Goal: Task Accomplishment & Management: Complete application form

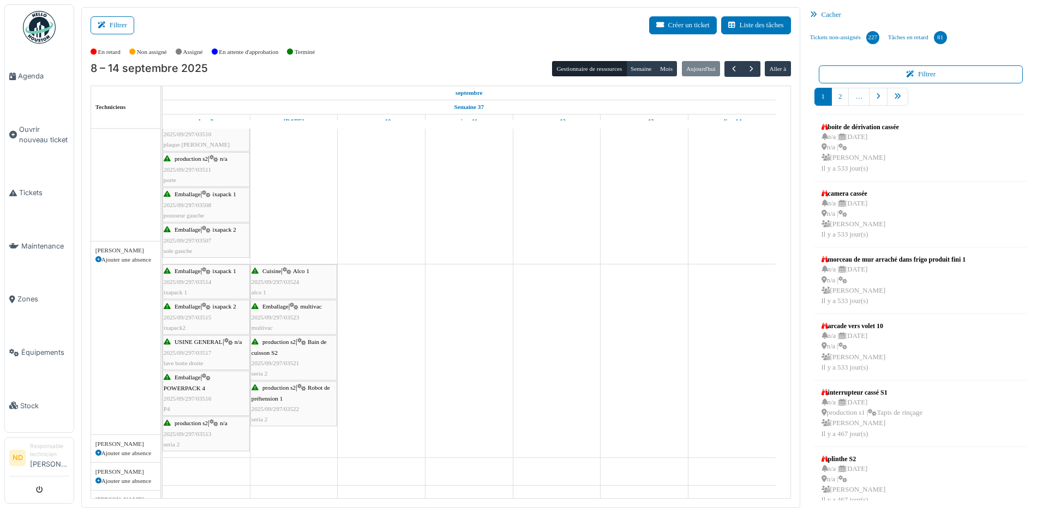
scroll to position [218, 0]
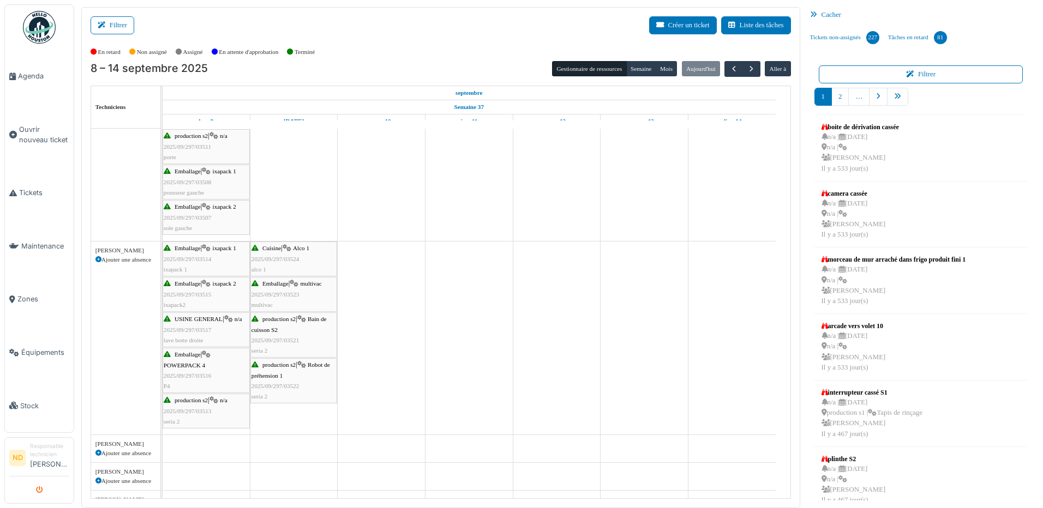
click at [39, 490] on icon "submit" at bounding box center [39, 490] width 7 height 7
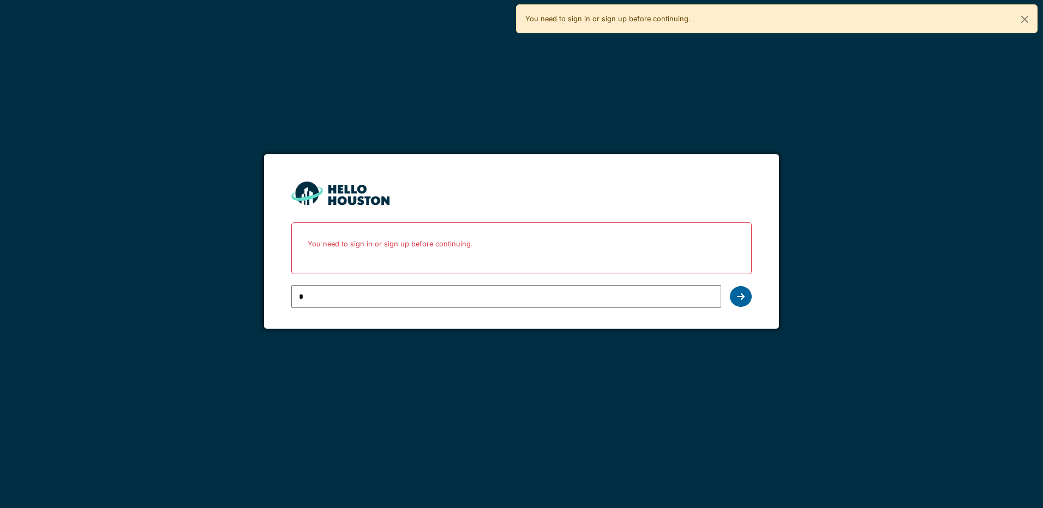
click at [744, 291] on div at bounding box center [741, 296] width 22 height 21
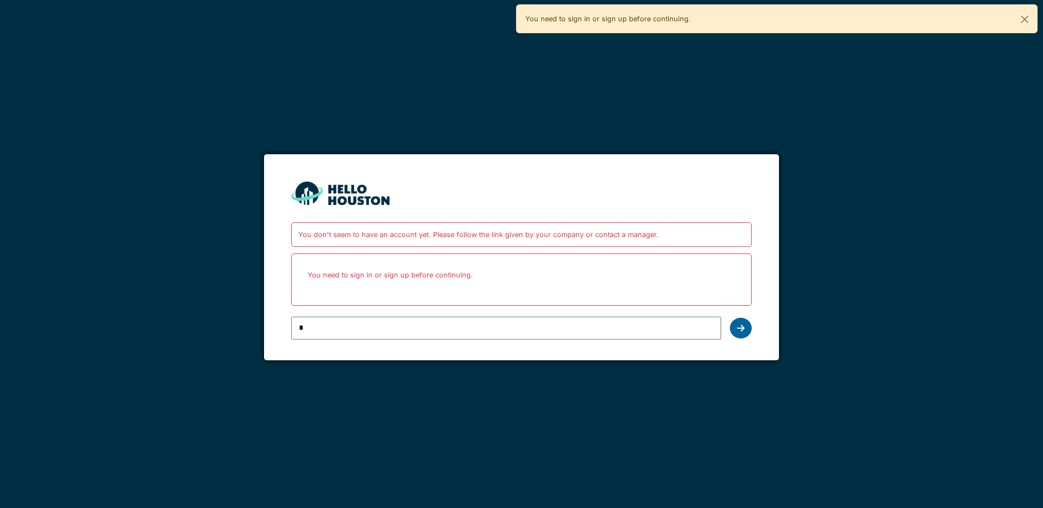
click at [746, 331] on div at bounding box center [741, 328] width 22 height 21
click at [313, 328] on input "*" at bounding box center [505, 328] width 429 height 23
type input "**********"
click at [740, 330] on icon at bounding box center [741, 328] width 8 height 9
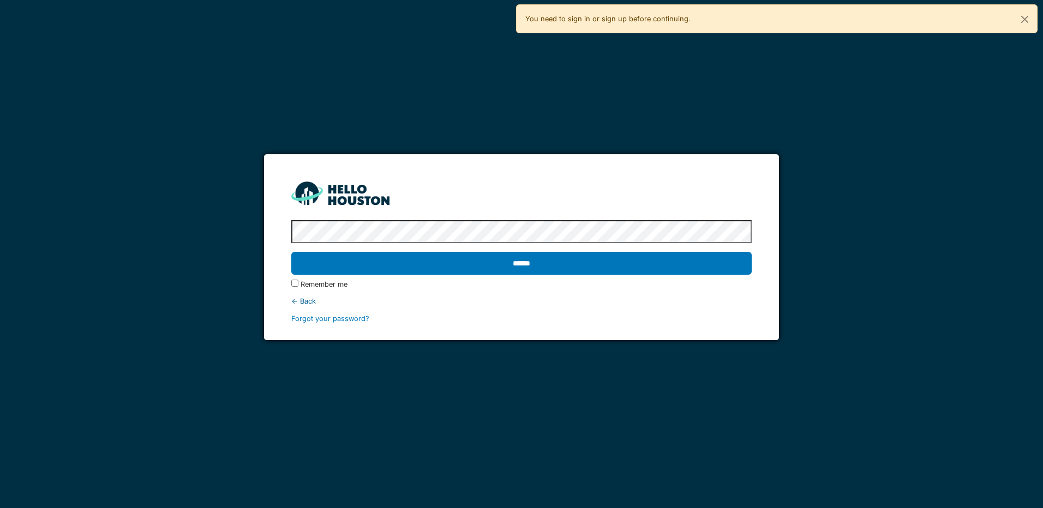
click at [291, 252] on input "******" at bounding box center [521, 263] width 460 height 23
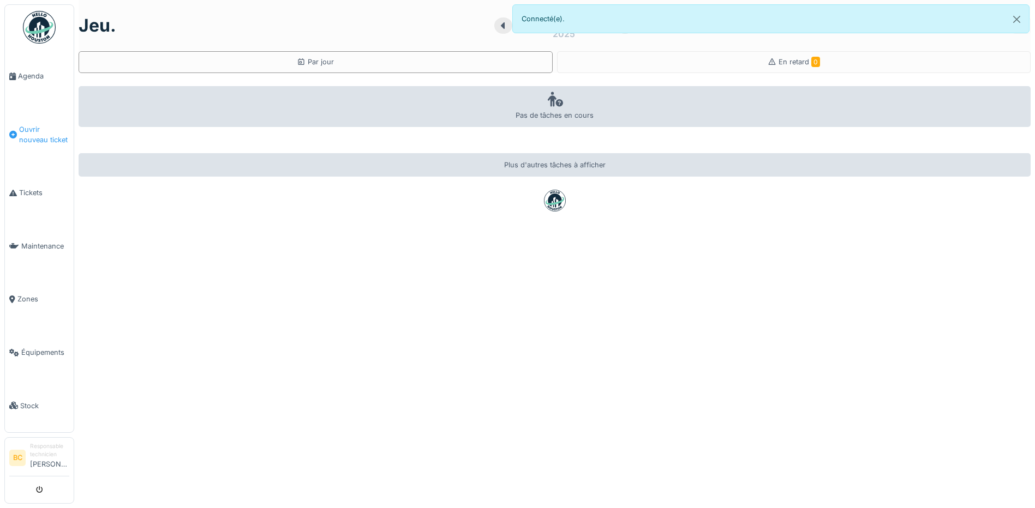
click at [22, 127] on span "Ouvrir nouveau ticket" at bounding box center [44, 134] width 50 height 21
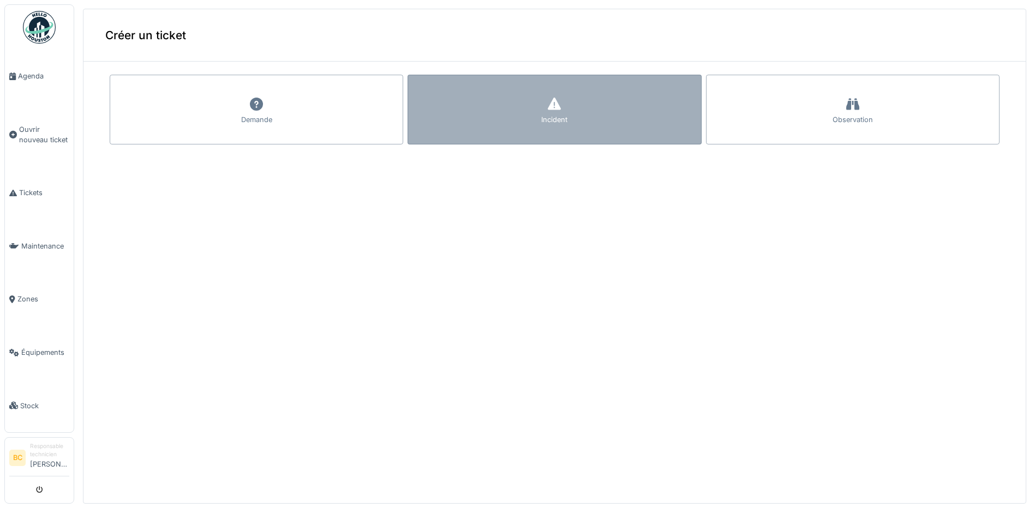
click at [457, 118] on div "Incident" at bounding box center [555, 110] width 294 height 70
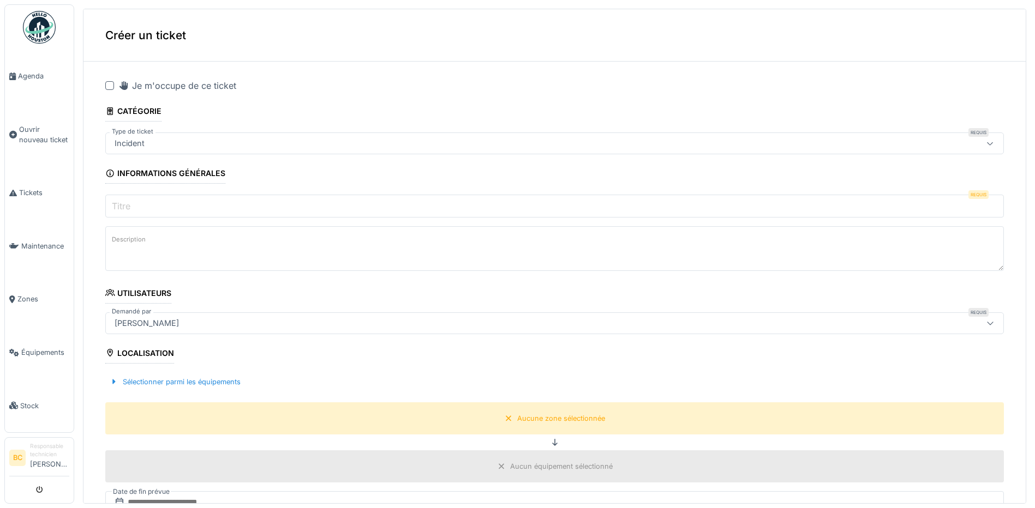
click at [109, 86] on div at bounding box center [109, 85] width 9 height 9
click at [127, 202] on label "Titre" at bounding box center [121, 206] width 23 height 13
click at [127, 202] on input "Titre" at bounding box center [554, 206] width 899 height 23
type input "*"
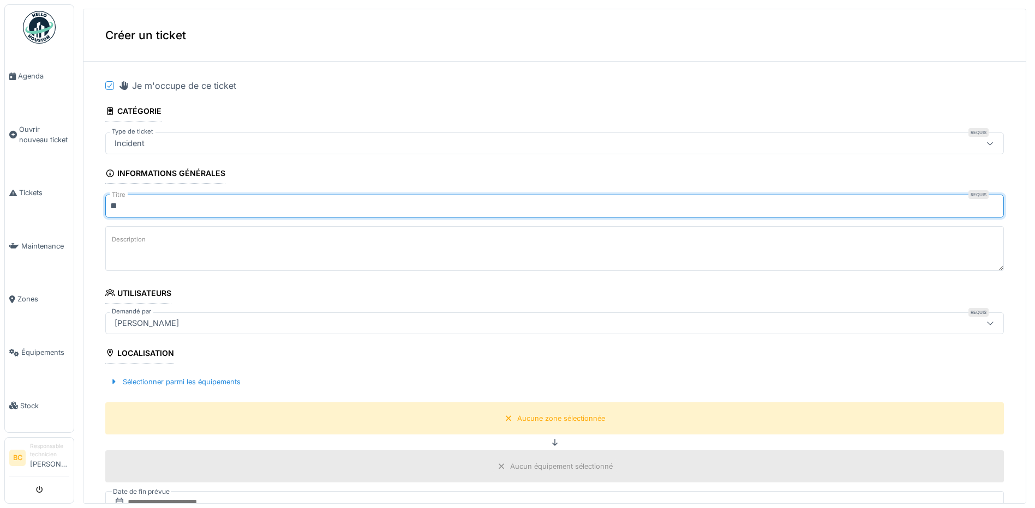
type input "**"
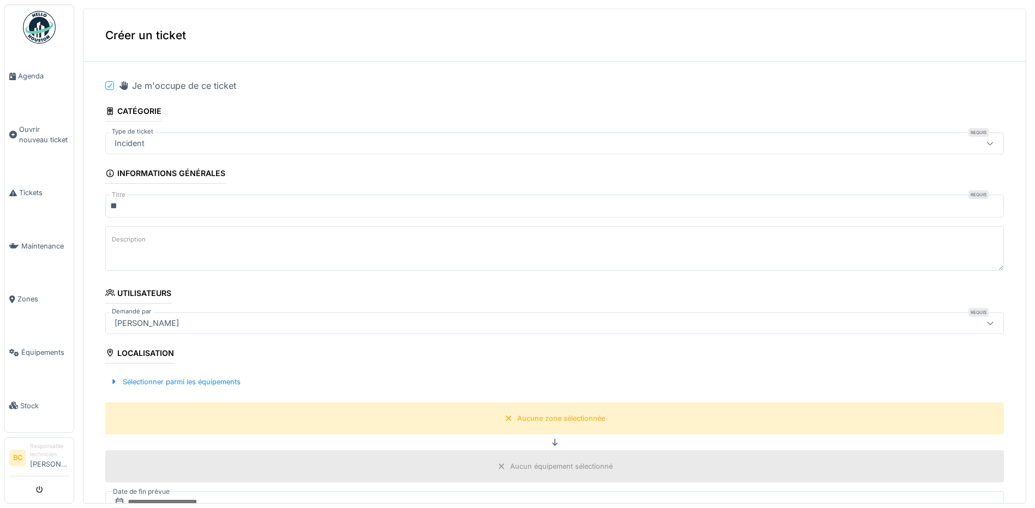
click at [152, 238] on textarea "Description" at bounding box center [554, 248] width 899 height 45
type textarea "**********"
click at [550, 421] on div "Aucune zone sélectionnée" at bounding box center [561, 419] width 88 height 10
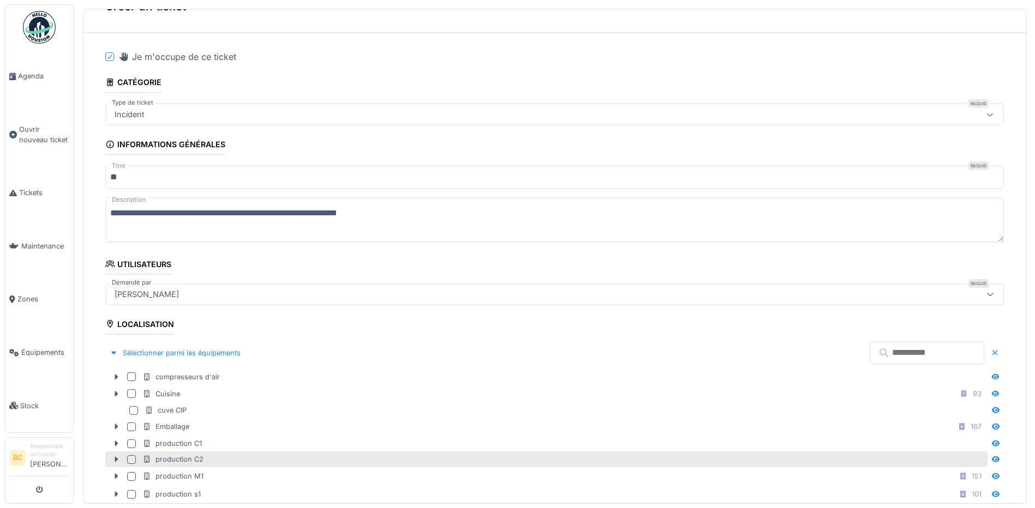
scroll to position [55, 0]
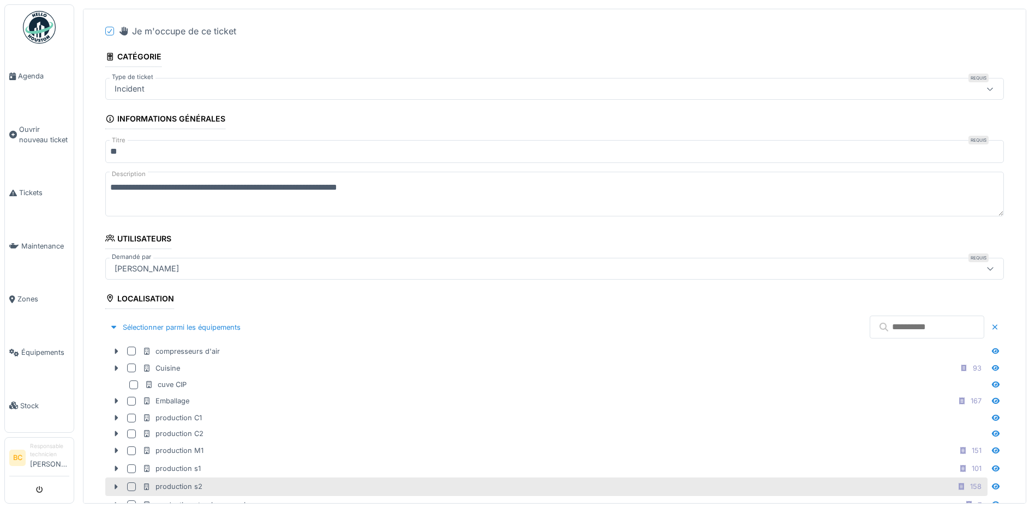
click at [211, 484] on div "production s2 158" at bounding box center [563, 487] width 843 height 14
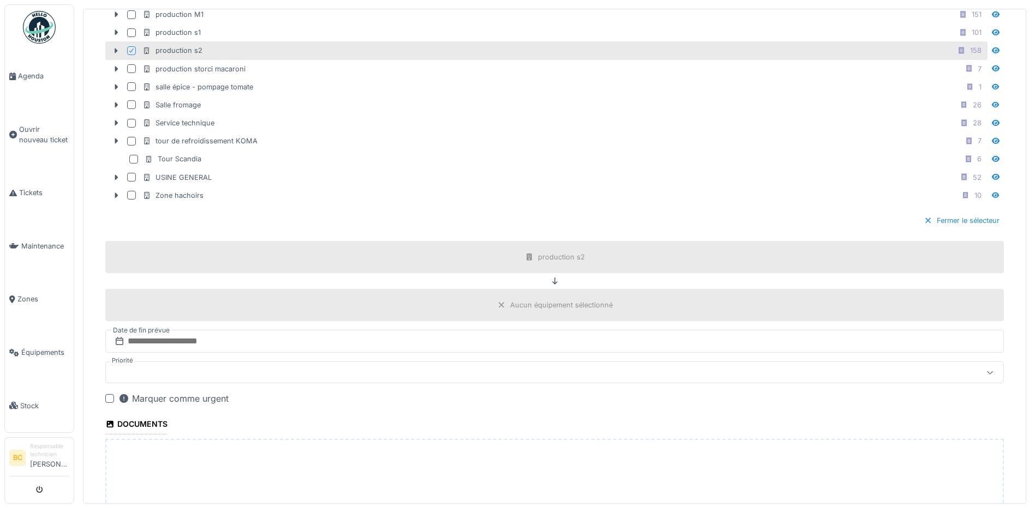
scroll to position [661, 0]
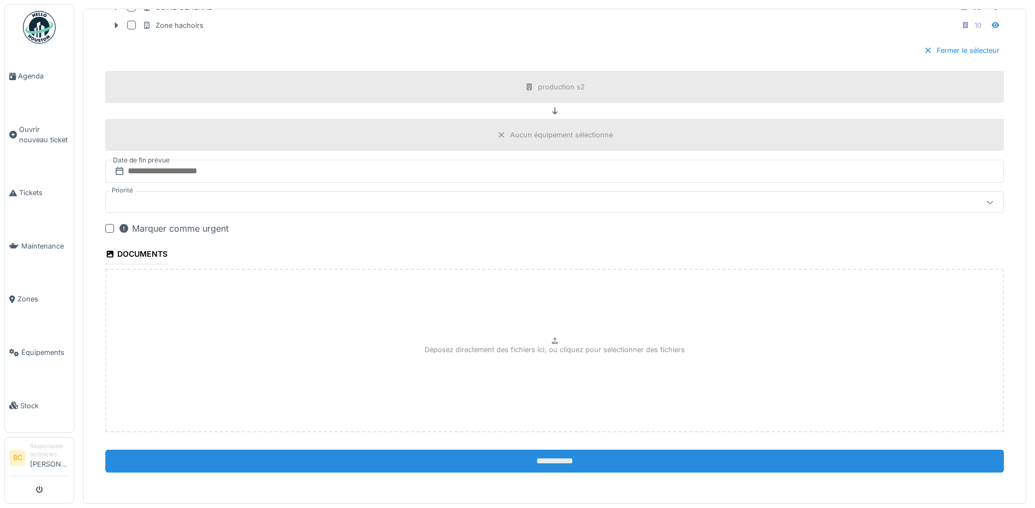
click at [492, 461] on input "**********" at bounding box center [554, 461] width 899 height 23
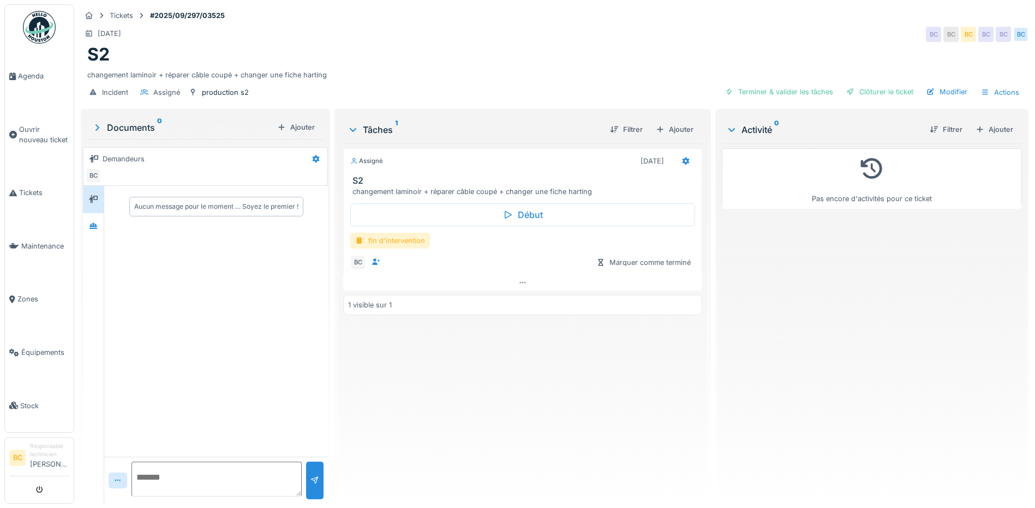
click at [388, 236] on div "fin d'intervention" at bounding box center [390, 241] width 80 height 16
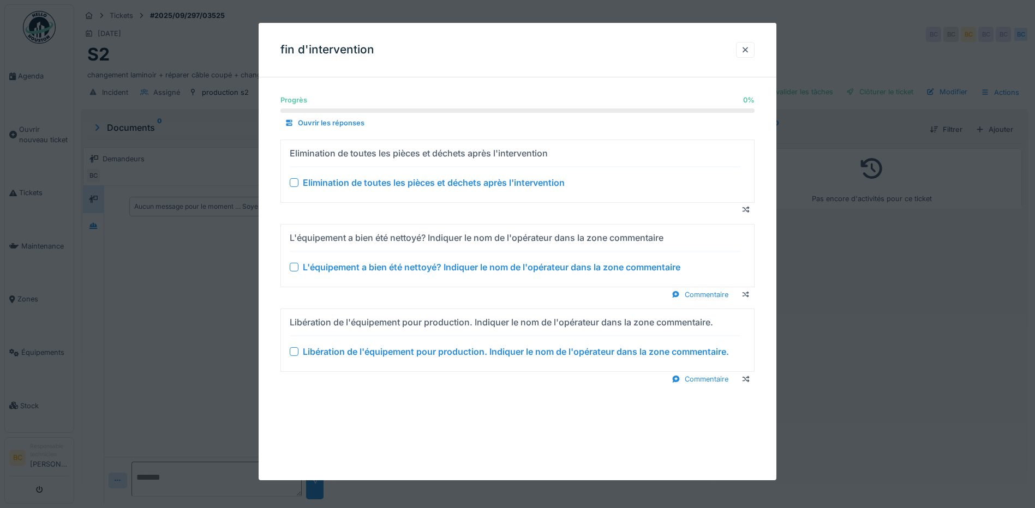
click at [406, 184] on div "Elimination de toutes les pièces et déchets après l'intervention" at bounding box center [434, 182] width 262 height 13
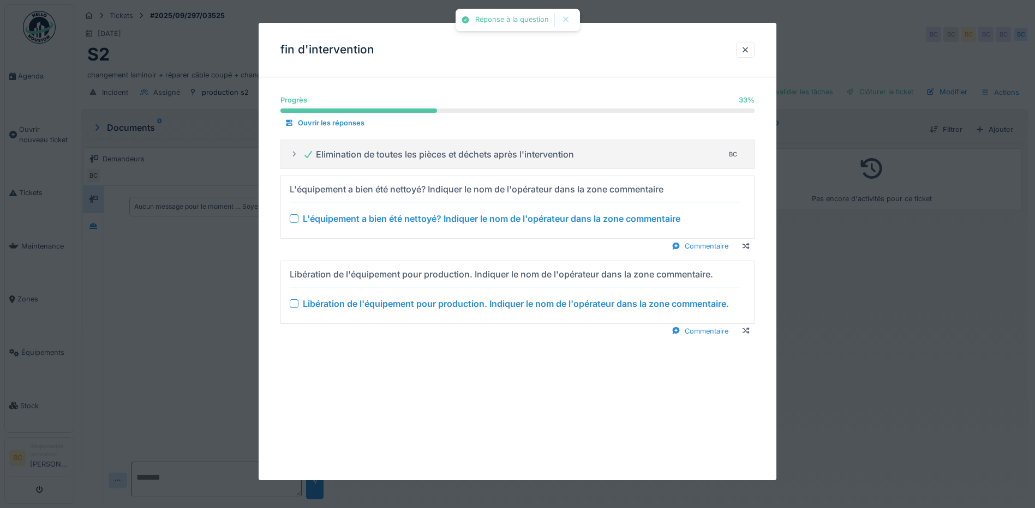
click at [407, 221] on div "L'équipement a bien été nettoyé? Indiquer le nom de l'opérateur dans la zone co…" at bounding box center [492, 218] width 378 height 13
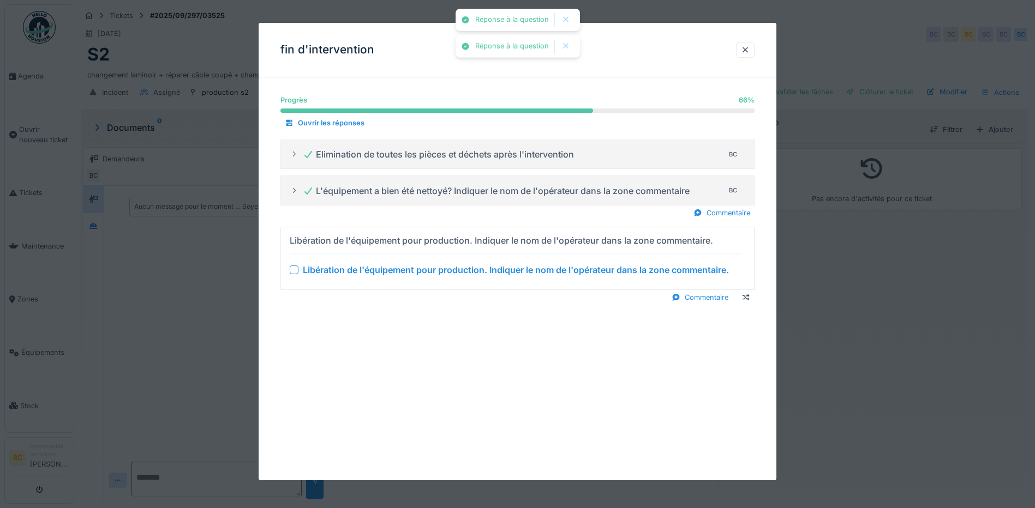
click at [417, 271] on div "Libération de l'équipement pour production. Indiquer le nom de l'opérateur dans…" at bounding box center [516, 270] width 426 height 13
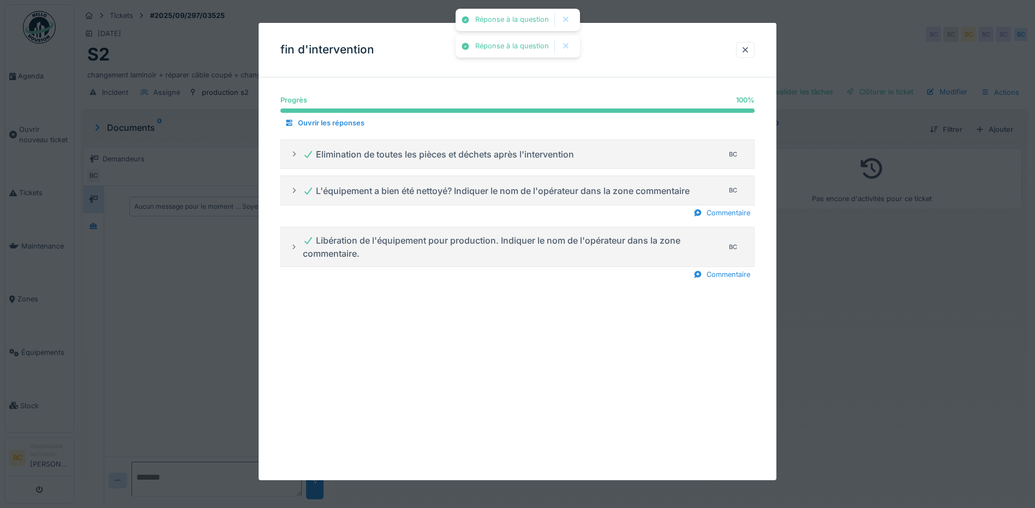
click at [830, 283] on div at bounding box center [517, 254] width 1035 height 508
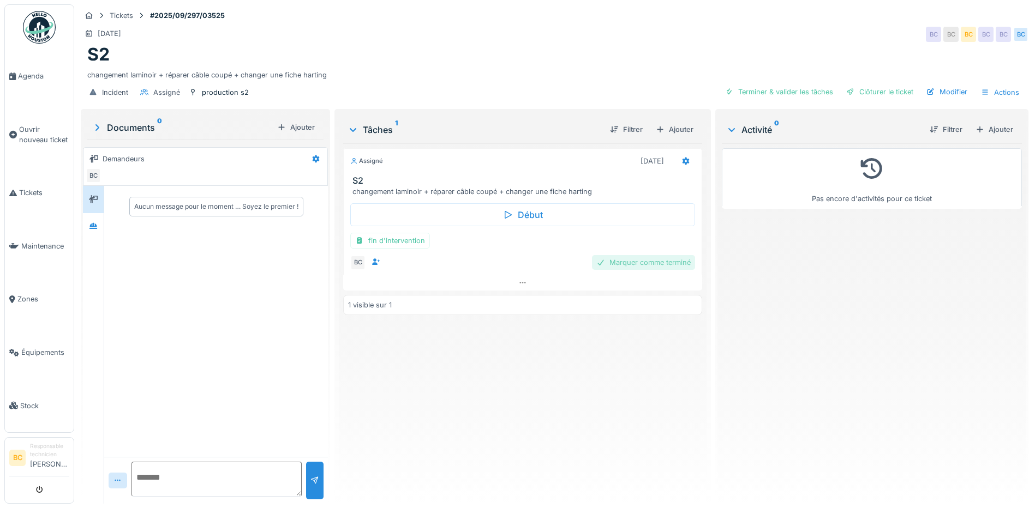
click at [625, 264] on div "Marquer comme terminé" at bounding box center [643, 262] width 103 height 15
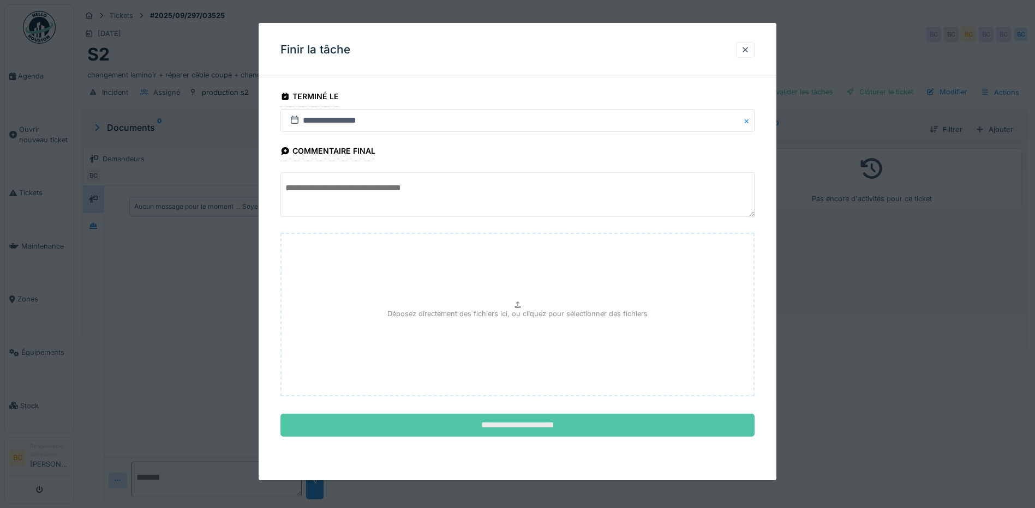
click at [508, 424] on input "**********" at bounding box center [517, 425] width 474 height 23
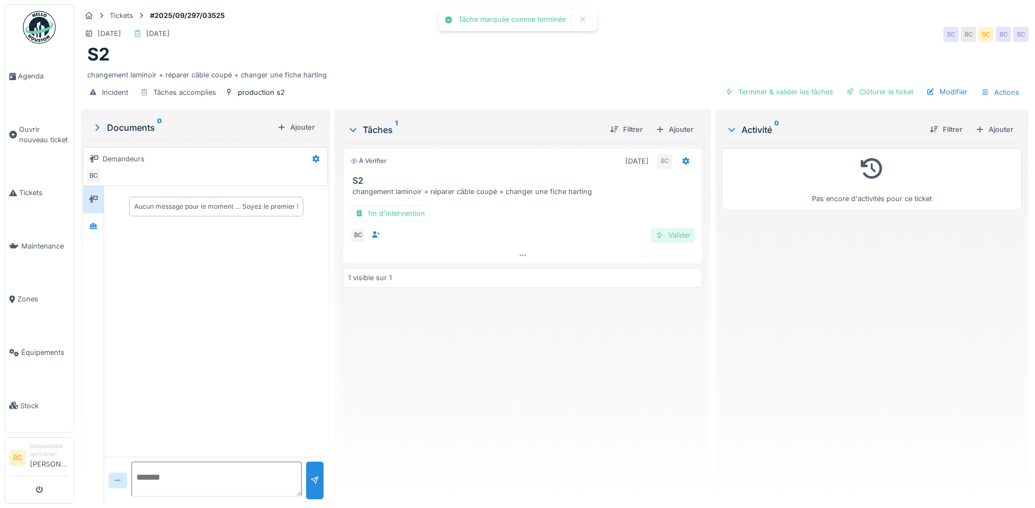
click at [663, 235] on div "Valider" at bounding box center [673, 235] width 44 height 15
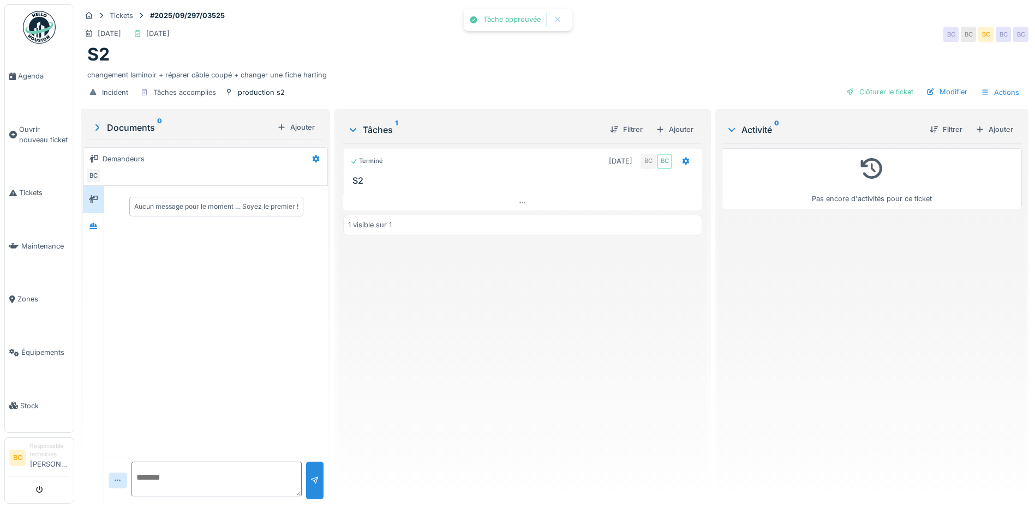
click at [766, 262] on div "Pas encore d'activités pour ce ticket" at bounding box center [872, 319] width 300 height 352
click at [28, 135] on span "Ouvrir nouveau ticket" at bounding box center [44, 134] width 50 height 21
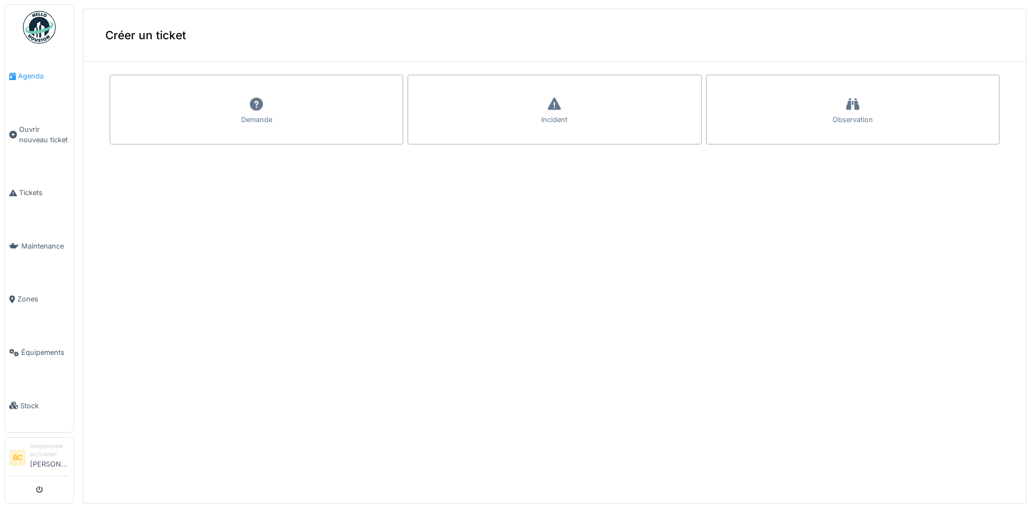
click at [23, 76] on span "Agenda" at bounding box center [43, 76] width 51 height 10
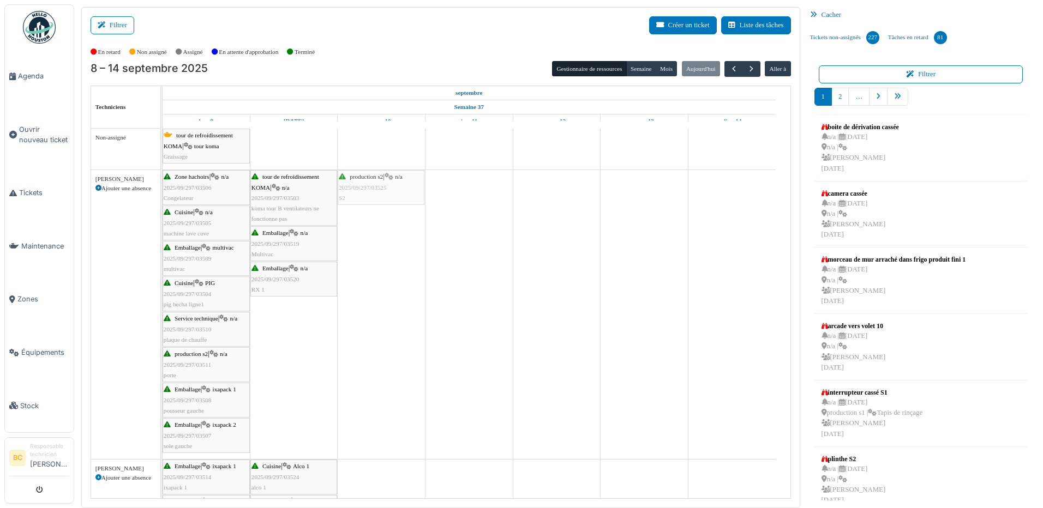
drag, startPoint x: 459, startPoint y: 197, endPoint x: 366, endPoint y: 187, distance: 93.9
click at [163, 187] on div "Zone hachoirs | n/a 2025/09/297/03506 Congelateur tour de refroidissement KOMA …" at bounding box center [163, 314] width 0 height 289
click at [360, 188] on span "2025/09/297/03525" at bounding box center [363, 187] width 48 height 7
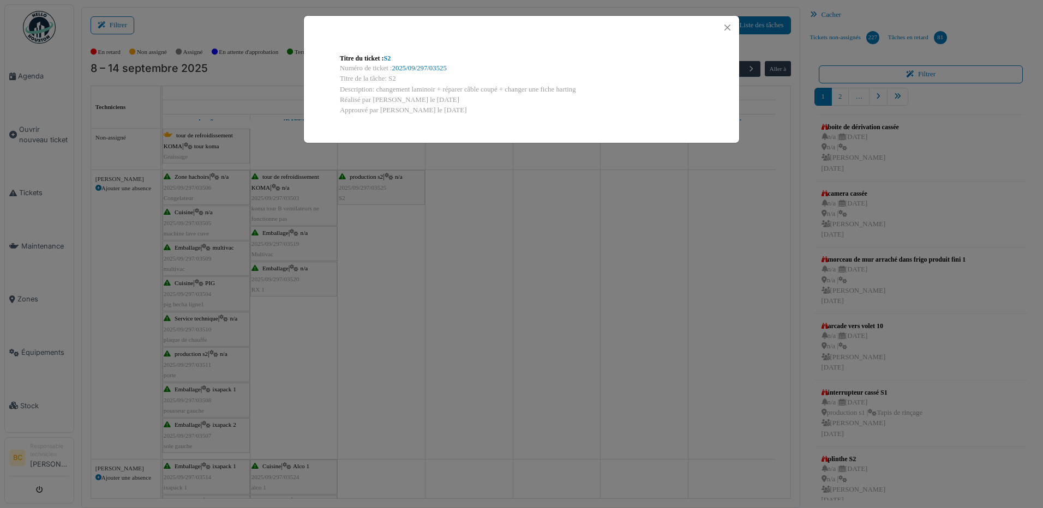
drag, startPoint x: 376, startPoint y: 88, endPoint x: 576, endPoint y: 85, distance: 199.2
click at [576, 85] on div "Description: changement laminoir + réparer câble coupé + changer une fiche hart…" at bounding box center [521, 90] width 363 height 10
copy div "changement laminoir + réparer câble coupé + changer une fiche harting"
click at [478, 285] on div "Titre du ticket : S2 Numéro de ticket : 2025/09/297/03525 Titre de la tâche: S2…" at bounding box center [521, 254] width 1043 height 508
